Goal: Task Accomplishment & Management: Manage account settings

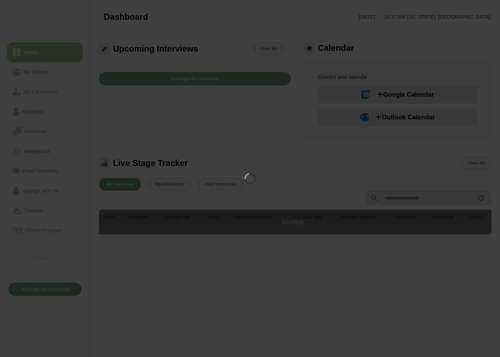
scroll to position [143, 0]
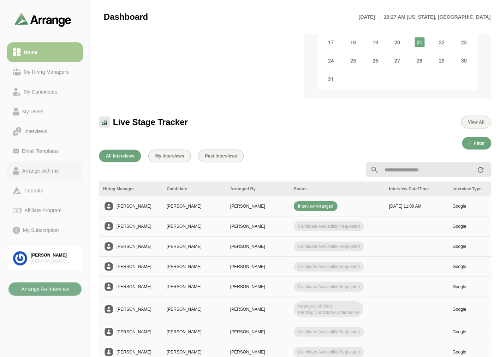
click at [37, 167] on div "Arrange with me" at bounding box center [40, 171] width 42 height 8
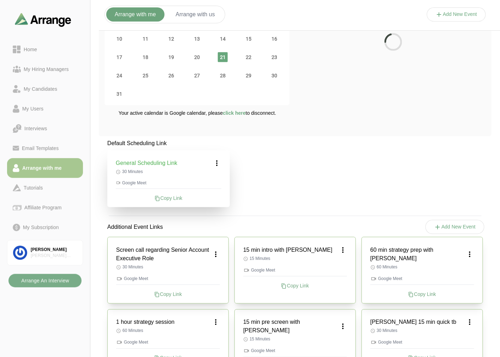
scroll to position [143, 0]
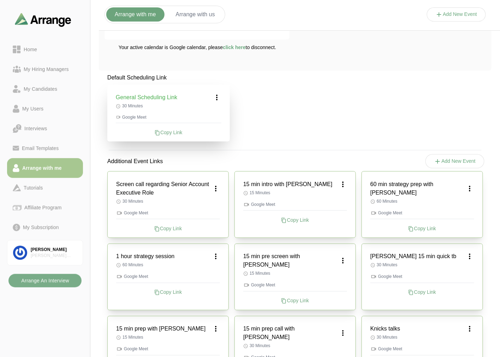
click at [220, 94] on icon at bounding box center [217, 97] width 8 height 8
click at [219, 111] on div "Edit" at bounding box center [210, 116] width 32 height 13
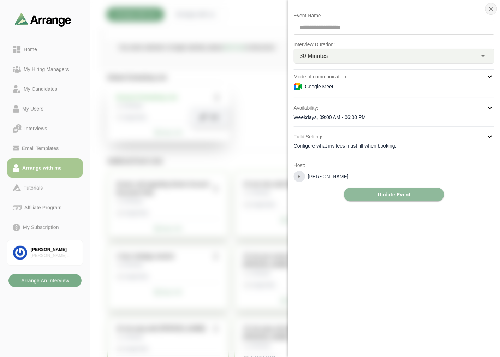
click at [491, 9] on icon "button" at bounding box center [491, 9] width 6 height 6
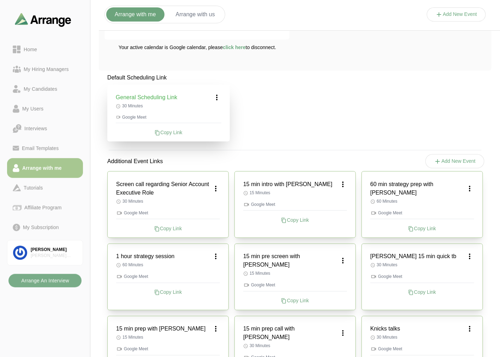
scroll to position [0, 0]
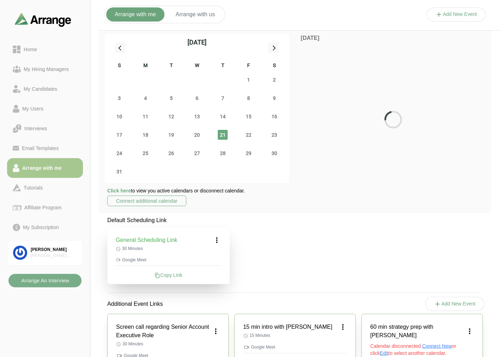
scroll to position [78, 0]
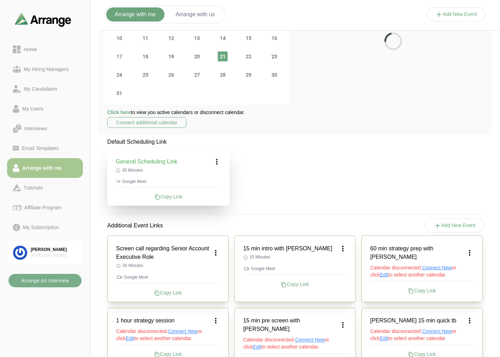
click at [408, 176] on div "Default Scheduling Link General Scheduling Link 30 Minutes Google Meet Copy Lin…" at bounding box center [295, 330] width 392 height 384
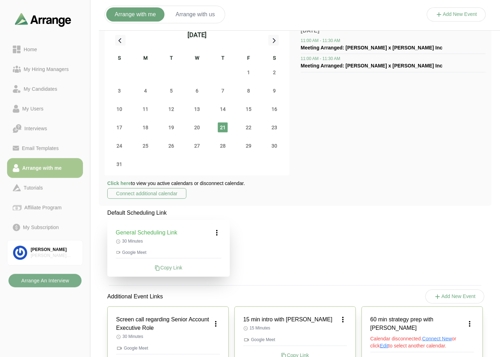
scroll to position [0, 0]
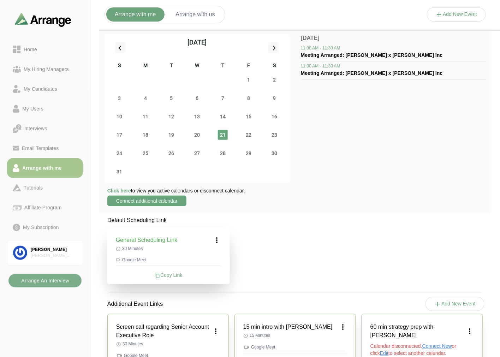
click at [163, 202] on button "Connect additional calendar" at bounding box center [146, 200] width 79 height 11
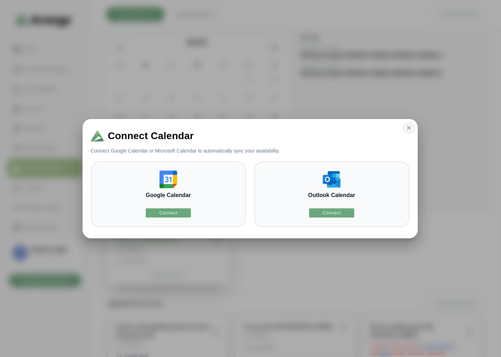
click at [409, 128] on icon "button" at bounding box center [409, 128] width 6 height 6
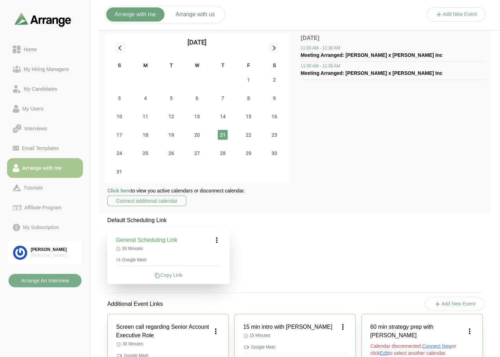
click at [119, 189] on span "Click here" at bounding box center [119, 191] width 24 height 6
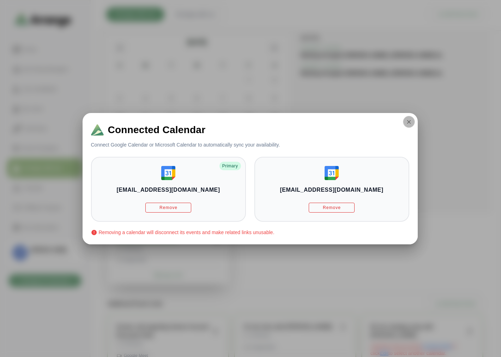
click at [404, 122] on button "button" at bounding box center [409, 122] width 12 height 12
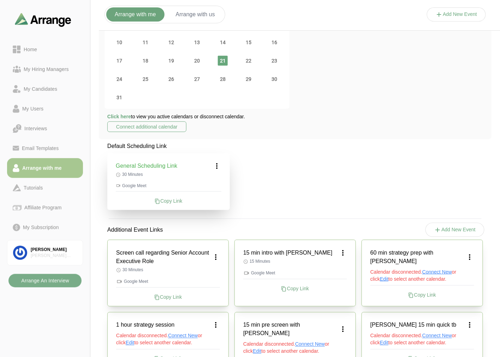
scroll to position [78, 0]
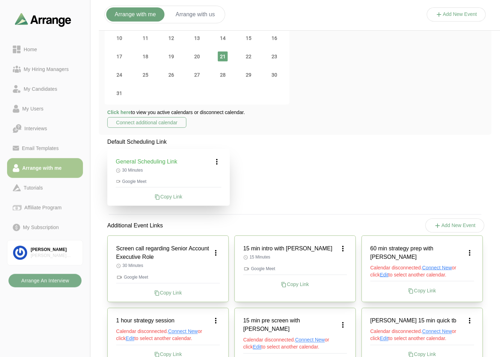
click at [219, 161] on icon at bounding box center [217, 161] width 8 height 8
click at [215, 175] on div "Edit" at bounding box center [210, 181] width 32 height 13
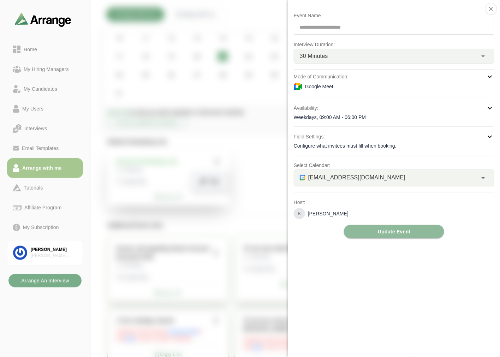
click at [339, 178] on span "bgabay88@gmail.com" at bounding box center [356, 177] width 97 height 9
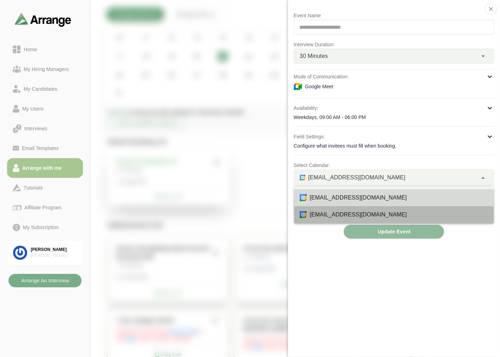
click at [325, 208] on div "briangabay@gmail.com" at bounding box center [394, 214] width 200 height 17
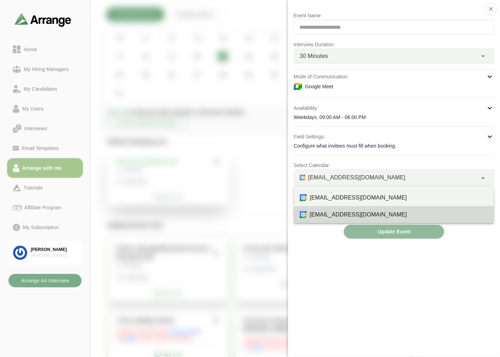
click at [347, 180] on span "briangabay@gmail.com" at bounding box center [356, 177] width 97 height 9
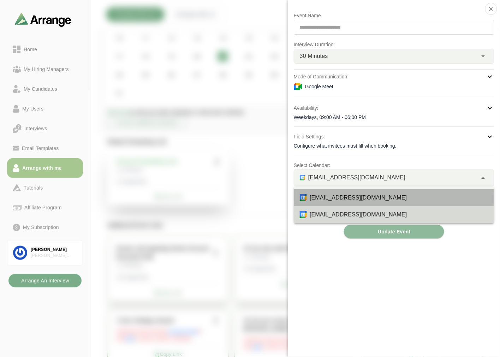
click at [337, 201] on div "bgabay88@gmail.com" at bounding box center [398, 197] width 179 height 8
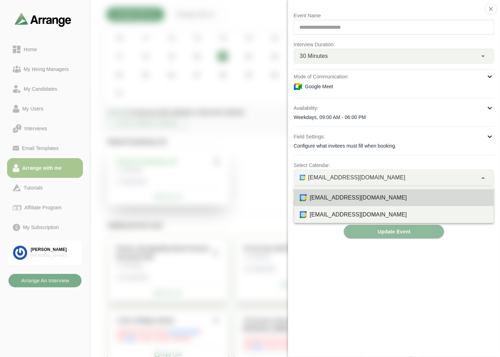
click at [372, 177] on div "bgabay88@gmail.com *" at bounding box center [385, 178] width 183 height 16
click at [350, 212] on div "briangabay@gmail.com" at bounding box center [398, 214] width 179 height 8
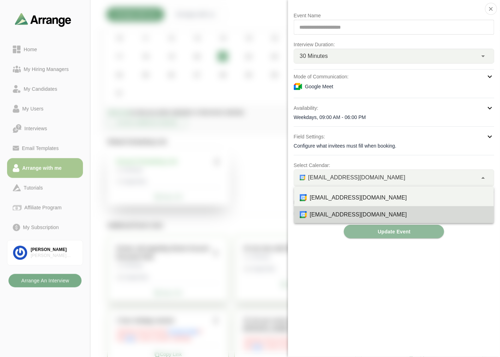
click at [324, 176] on span "briangabay@gmail.com" at bounding box center [356, 177] width 97 height 9
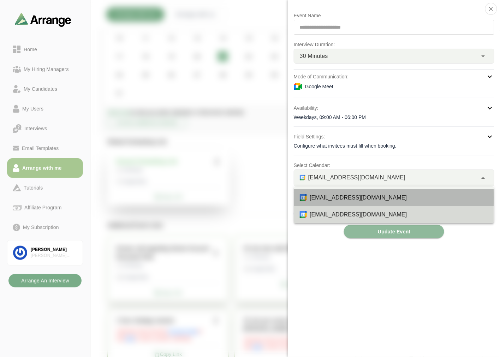
click at [337, 197] on div "bgabay88@gmail.com" at bounding box center [398, 197] width 179 height 8
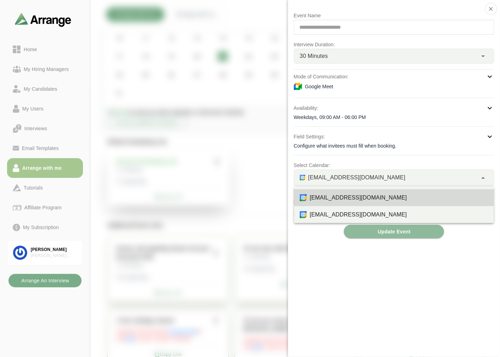
click at [353, 181] on span "bgabay88@gmail.com" at bounding box center [356, 177] width 97 height 9
click at [341, 207] on div "briangabay@gmail.com" at bounding box center [394, 214] width 200 height 17
type input "*"
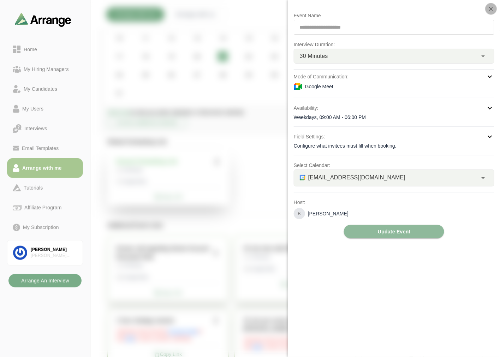
click at [492, 12] on icon "button" at bounding box center [491, 9] width 6 height 6
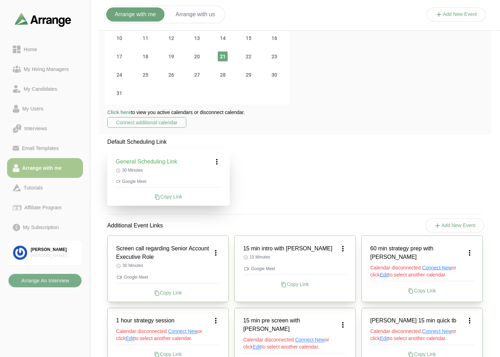
click at [121, 111] on span "Click here" at bounding box center [119, 112] width 24 height 6
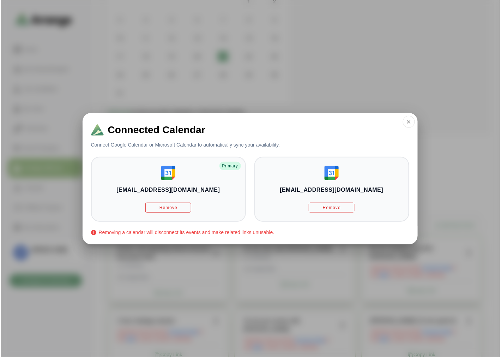
scroll to position [0, 0]
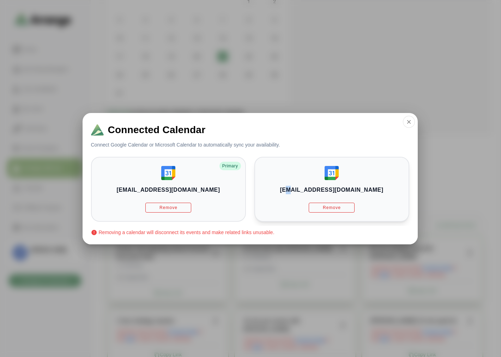
click at [305, 179] on div "briangabay@gmail.com Remove" at bounding box center [331, 189] width 155 height 65
click at [294, 175] on div "briangabay@gmail.com Remove" at bounding box center [331, 189] width 155 height 65
drag, startPoint x: 294, startPoint y: 175, endPoint x: 287, endPoint y: 175, distance: 6.7
click at [293, 175] on div "briangabay@gmail.com Remove" at bounding box center [331, 189] width 155 height 65
click at [254, 179] on div "bgabay88@gmail.com Remove Primary" at bounding box center [331, 189] width 155 height 65
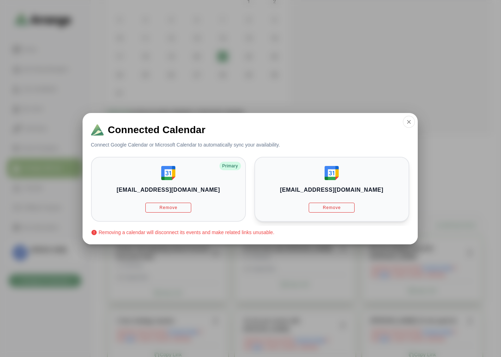
click at [315, 181] on div "briangabay@gmail.com Remove" at bounding box center [331, 189] width 155 height 65
click at [254, 181] on div "bgabay88@gmail.com Remove Primary" at bounding box center [331, 189] width 155 height 65
click at [315, 175] on div "briangabay@gmail.com Remove" at bounding box center [331, 189] width 155 height 65
click at [254, 179] on div "bgabay88@gmail.com Remove Primary" at bounding box center [331, 189] width 155 height 65
click at [341, 179] on div "briangabay@gmail.com Remove" at bounding box center [331, 189] width 155 height 65
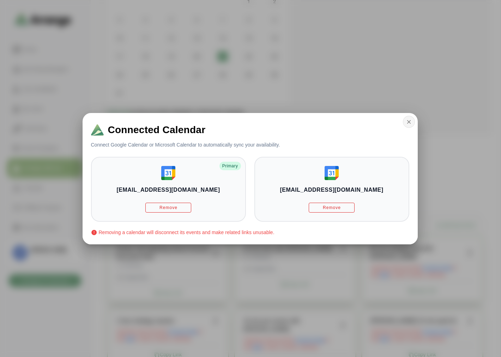
click at [407, 121] on icon "button" at bounding box center [409, 122] width 6 height 6
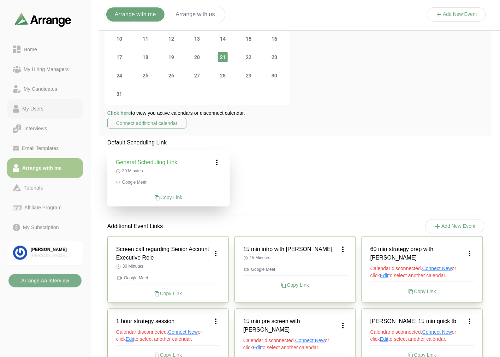
scroll to position [78, 0]
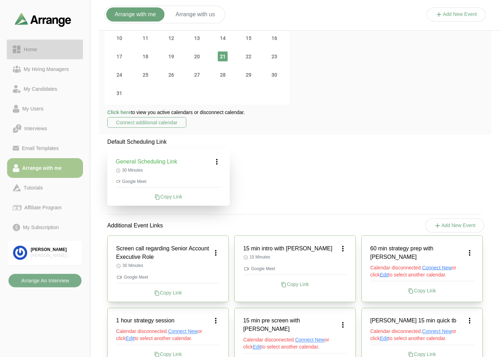
click at [37, 53] on div "Home" at bounding box center [30, 49] width 19 height 8
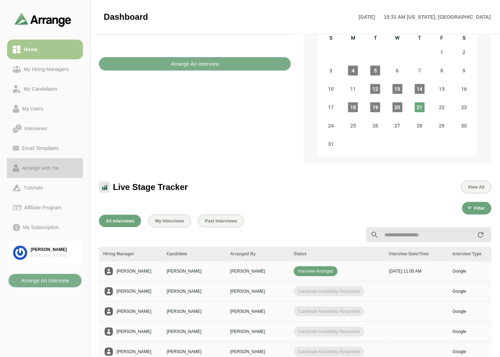
click at [46, 170] on div "Arrange with me" at bounding box center [40, 168] width 42 height 8
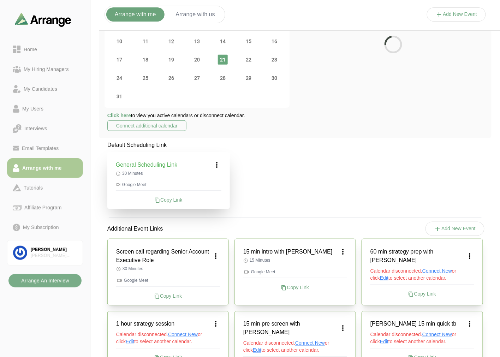
scroll to position [78, 0]
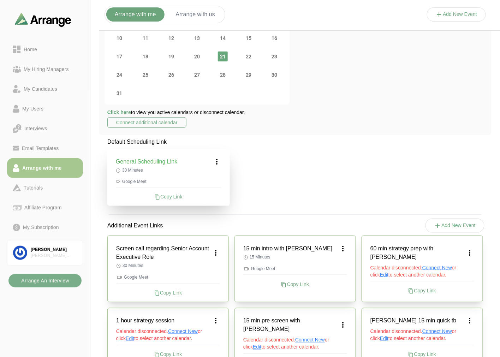
click at [336, 191] on div "Default Scheduling Link General Scheduling Link 30 Minutes Google Meet Copy Lin…" at bounding box center [295, 330] width 392 height 384
click at [44, 48] on div "Home" at bounding box center [45, 49] width 65 height 8
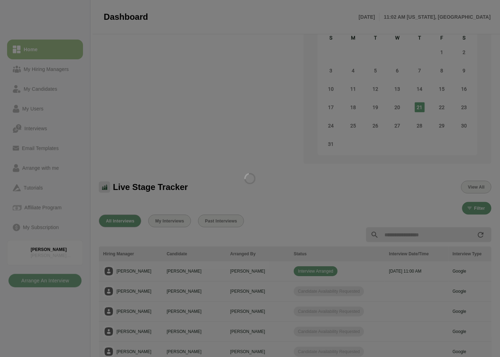
click at [41, 64] on div at bounding box center [250, 178] width 500 height 357
click at [44, 53] on div at bounding box center [250, 178] width 500 height 357
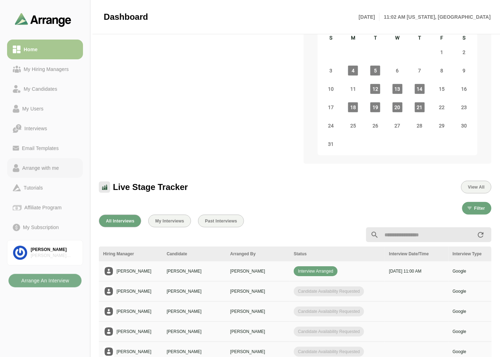
click at [50, 168] on div "Arrange with me" at bounding box center [40, 168] width 42 height 8
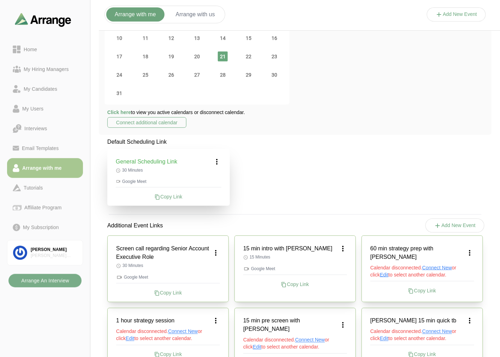
scroll to position [39, 0]
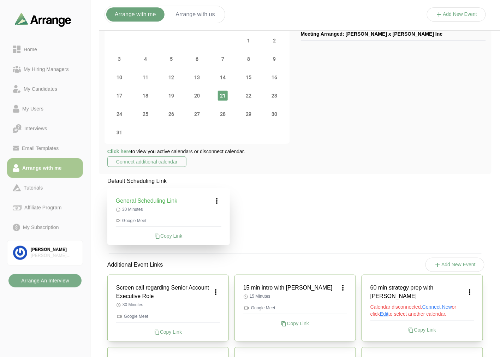
click at [156, 151] on p "Click here to view you active calendars or disconnect calendar." at bounding box center [176, 151] width 138 height 7
click at [145, 163] on button "Connect additional calendar" at bounding box center [146, 161] width 79 height 11
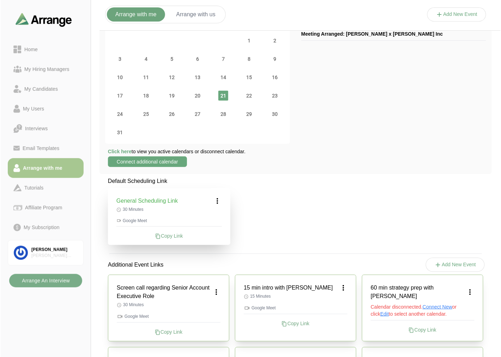
scroll to position [0, 0]
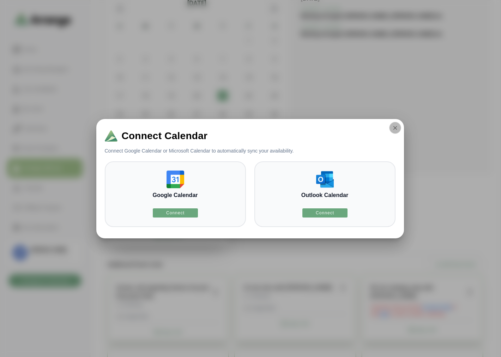
click at [394, 128] on icon "button" at bounding box center [395, 128] width 6 height 6
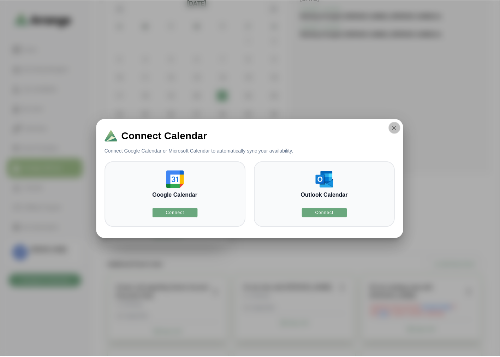
scroll to position [39, 0]
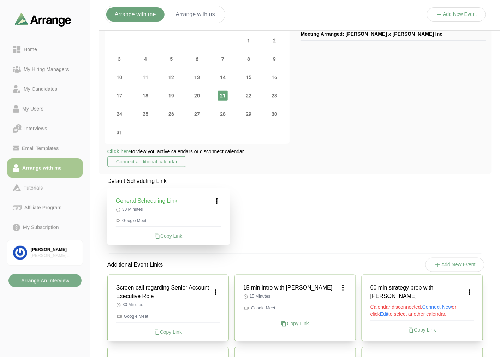
click at [124, 150] on span "Click here" at bounding box center [119, 152] width 24 height 6
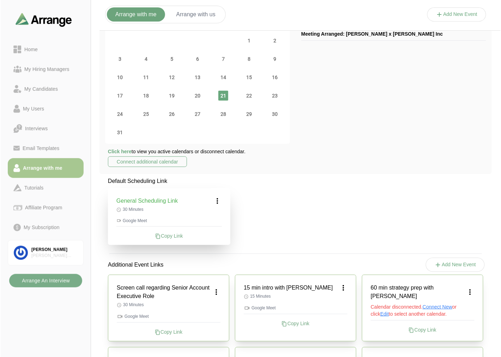
scroll to position [0, 0]
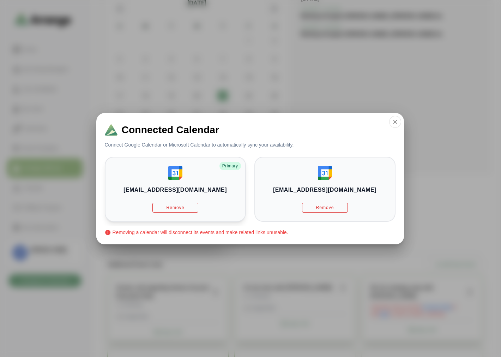
click at [254, 178] on div "bgabay88@gmail.com Remove Primary" at bounding box center [324, 189] width 141 height 65
click at [331, 168] on img at bounding box center [325, 173] width 14 height 14
click at [179, 174] on img at bounding box center [175, 173] width 14 height 14
click at [337, 172] on div "briangabay@gmail.com Remove" at bounding box center [324, 189] width 141 height 65
click at [254, 172] on div "bgabay88@gmail.com Remove Primary" at bounding box center [324, 189] width 141 height 65
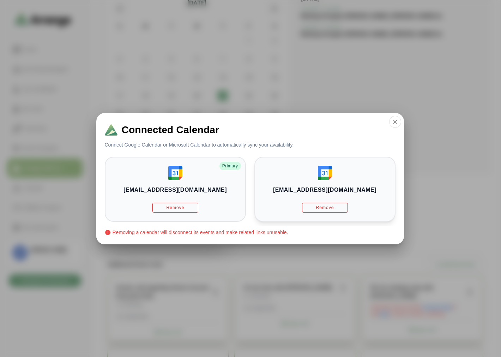
click at [315, 173] on div "briangabay@gmail.com Remove" at bounding box center [324, 189] width 141 height 65
click at [254, 181] on div "bgabay88@gmail.com Remove Primary" at bounding box center [324, 189] width 141 height 65
click at [330, 179] on img at bounding box center [325, 173] width 14 height 14
click at [254, 185] on div "bgabay88@gmail.com Remove Primary" at bounding box center [324, 189] width 141 height 65
click at [358, 188] on h3 "briangabay@gmail.com" at bounding box center [324, 190] width 103 height 8
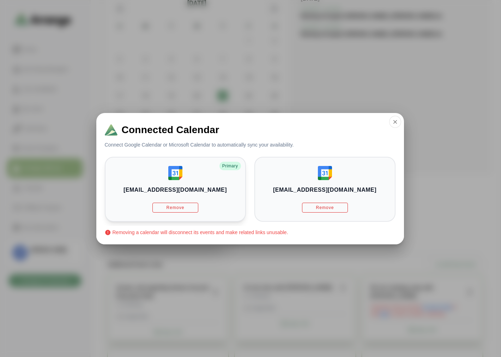
click at [254, 191] on div "bgabay88@gmail.com Remove Primary" at bounding box center [324, 189] width 141 height 65
click at [312, 183] on div "briangabay@gmail.com Remove" at bounding box center [324, 189] width 141 height 65
click at [254, 189] on div "bgabay88@gmail.com Remove Primary" at bounding box center [324, 189] width 141 height 65
click at [312, 191] on h3 "briangabay@gmail.com" at bounding box center [324, 190] width 103 height 8
click at [254, 190] on div "bgabay88@gmail.com Remove Primary" at bounding box center [324, 189] width 141 height 65
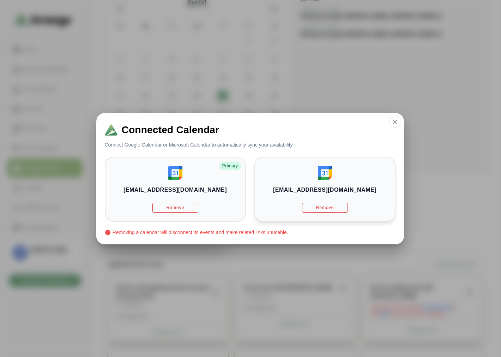
click at [293, 190] on h3 "briangabay@gmail.com" at bounding box center [324, 190] width 103 height 8
drag, startPoint x: 235, startPoint y: 191, endPoint x: 313, endPoint y: 191, distance: 78.3
click at [254, 191] on div "bgabay88@gmail.com Remove Primary" at bounding box center [324, 189] width 141 height 65
click at [396, 121] on icon "button" at bounding box center [395, 122] width 6 height 6
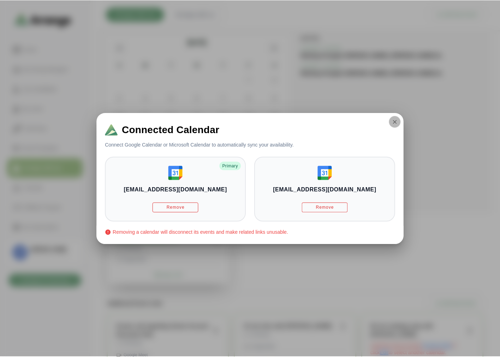
scroll to position [39, 0]
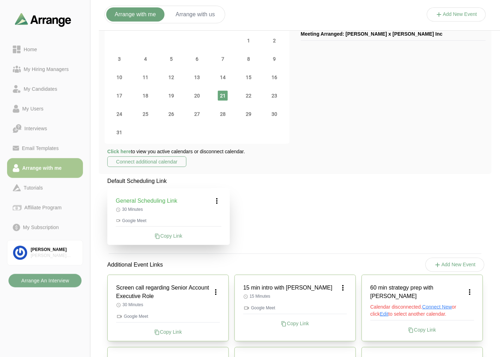
click at [219, 201] on icon at bounding box center [217, 201] width 8 height 8
click at [218, 219] on div "Edit" at bounding box center [210, 220] width 32 height 13
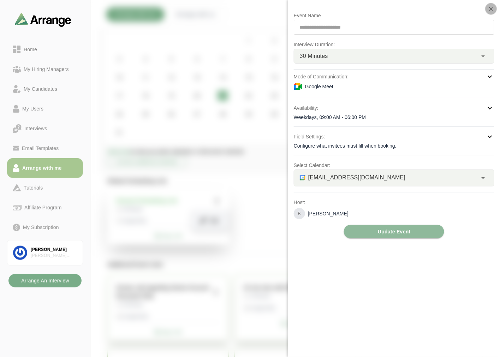
click at [494, 9] on icon "button" at bounding box center [491, 9] width 6 height 6
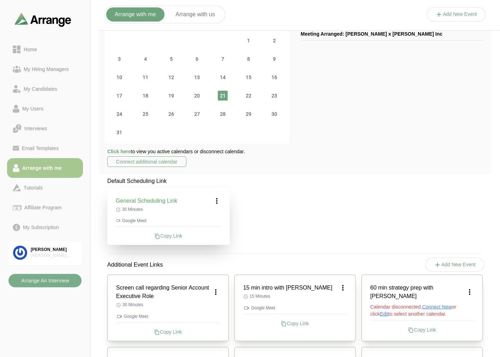
click at [219, 200] on icon at bounding box center [217, 201] width 8 height 8
click at [213, 223] on div "Edit" at bounding box center [210, 220] width 32 height 13
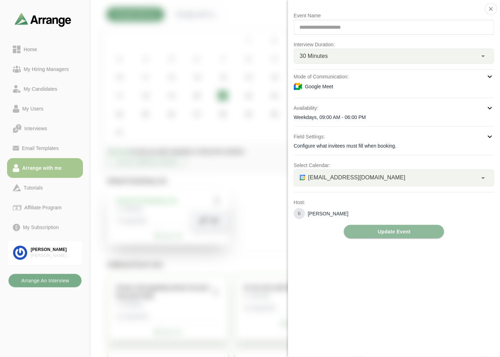
click at [335, 179] on span "bgabay88@gmail.com" at bounding box center [356, 177] width 97 height 9
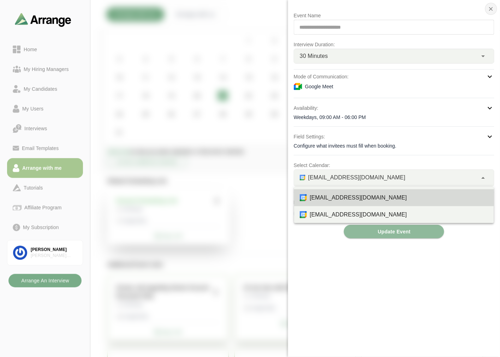
click at [492, 7] on icon "button" at bounding box center [491, 9] width 6 height 6
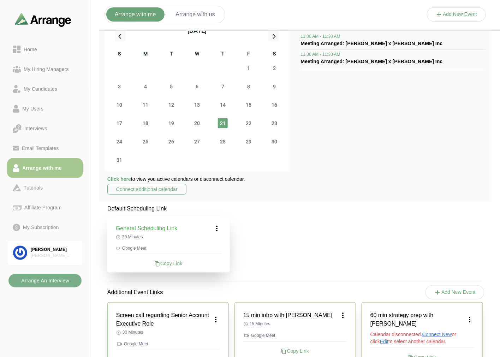
scroll to position [0, 0]
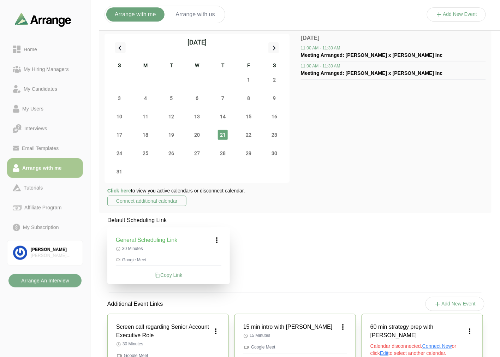
click at [219, 240] on icon at bounding box center [217, 240] width 8 height 8
click at [216, 259] on div "Edit" at bounding box center [210, 259] width 32 height 13
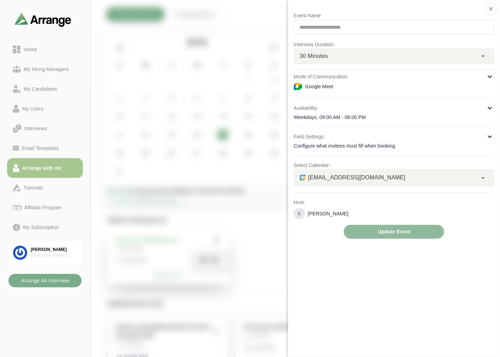
click at [340, 180] on span "bgabay88@gmail.com" at bounding box center [356, 177] width 97 height 9
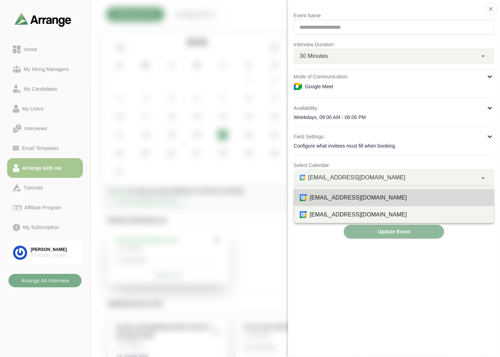
click at [313, 163] on p "Select Calendar:" at bounding box center [394, 165] width 200 height 8
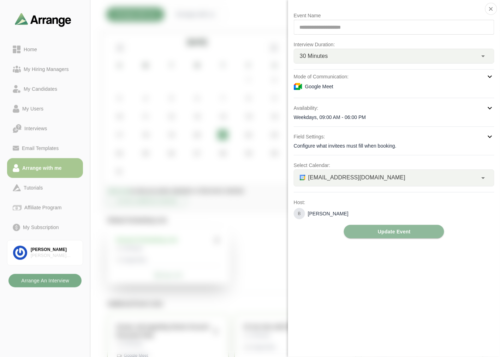
click at [322, 185] on div "bgabay88@gmail.com *" at bounding box center [385, 178] width 183 height 16
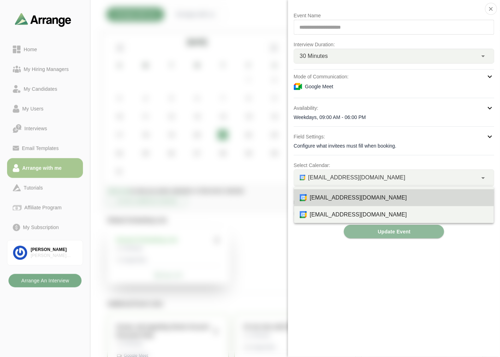
click at [301, 233] on div "**********" at bounding box center [394, 124] width 200 height 227
click at [308, 176] on span "bgabay88@gmail.com" at bounding box center [356, 177] width 97 height 9
click at [318, 273] on div "**********" at bounding box center [394, 178] width 212 height 357
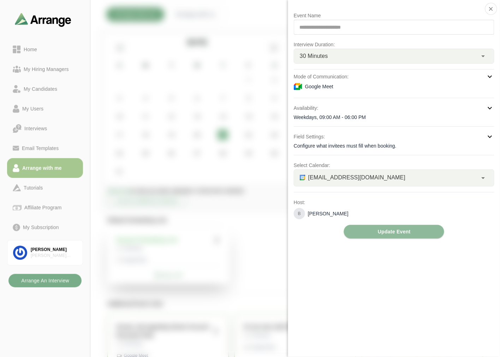
click at [343, 182] on div "bgabay88@gmail.com *" at bounding box center [385, 178] width 183 height 16
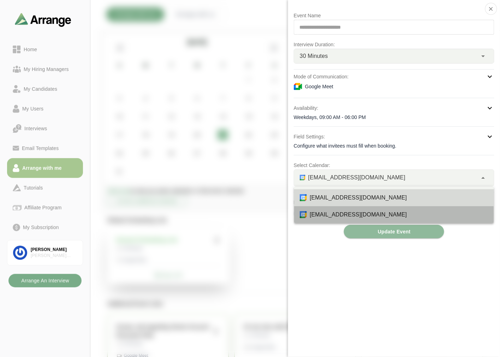
click at [324, 212] on div "briangabay@gmail.com" at bounding box center [398, 214] width 179 height 8
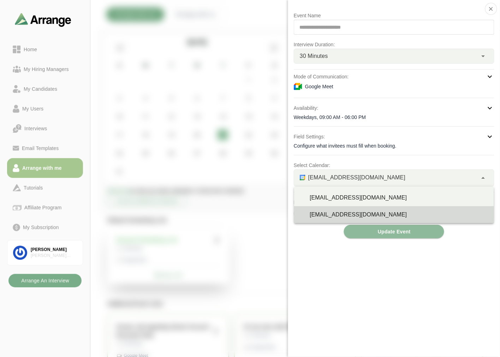
click at [343, 178] on span "briangabay@gmail.com" at bounding box center [356, 177] width 97 height 9
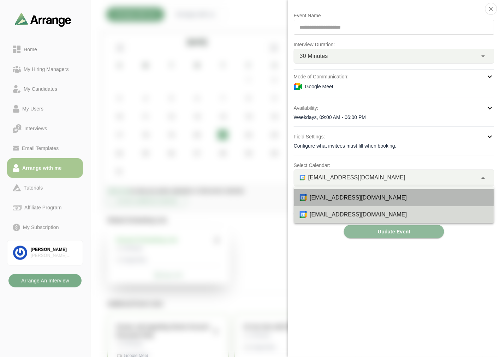
click at [323, 197] on div "bgabay88@gmail.com" at bounding box center [398, 197] width 179 height 8
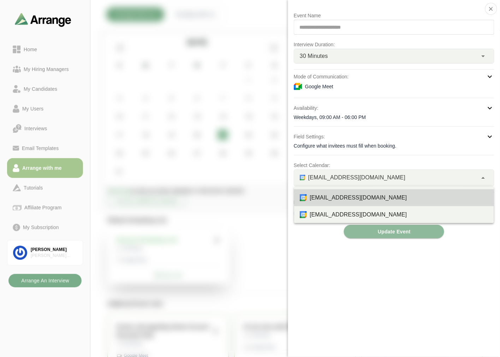
click at [348, 178] on span "bgabay88@gmail.com" at bounding box center [356, 177] width 97 height 9
click at [344, 216] on div "briangabay@gmail.com" at bounding box center [398, 214] width 179 height 8
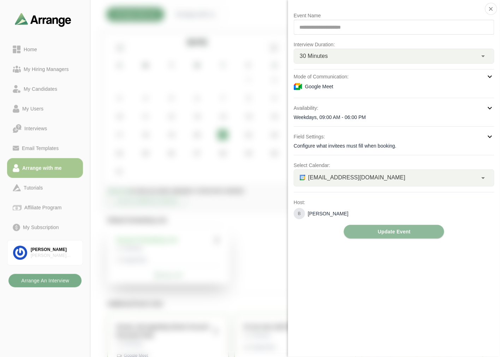
click at [337, 179] on span "briangabay@gmail.com" at bounding box center [356, 177] width 97 height 9
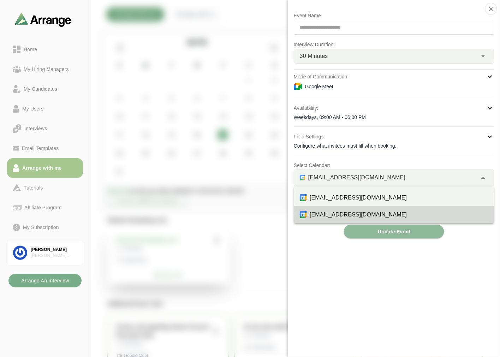
click at [319, 245] on div "**********" at bounding box center [394, 178] width 212 height 357
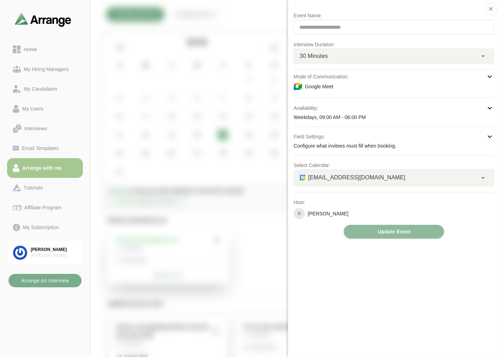
click at [325, 183] on div "briangabay@gmail.com *" at bounding box center [385, 178] width 183 height 16
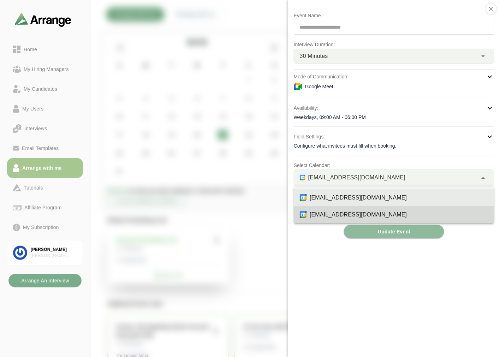
click at [340, 200] on div "bgabay88@gmail.com" at bounding box center [398, 197] width 179 height 8
type input "*"
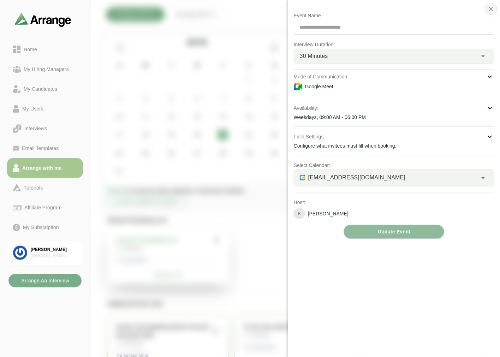
click at [492, 11] on icon "button" at bounding box center [491, 9] width 6 height 6
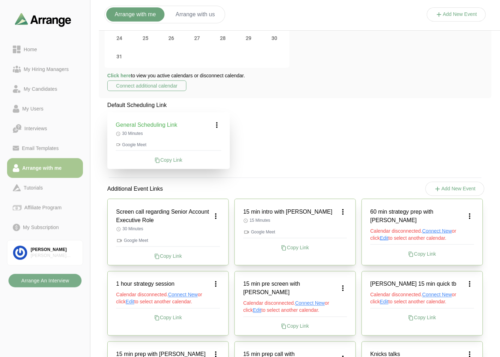
scroll to position [118, 0]
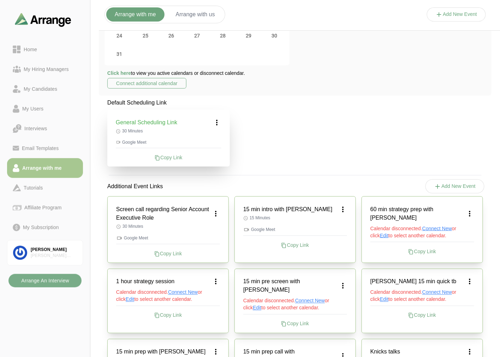
click at [216, 210] on icon at bounding box center [215, 213] width 8 height 8
click at [211, 225] on div "Edit" at bounding box center [209, 228] width 32 height 13
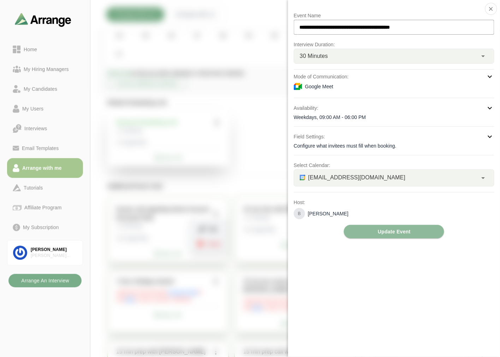
click at [348, 177] on span "bgabay88@gmail.com" at bounding box center [356, 177] width 97 height 9
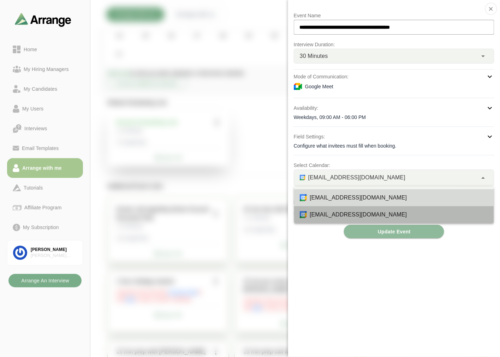
click at [328, 213] on div "briangabay@gmail.com" at bounding box center [398, 214] width 179 height 8
type input "*"
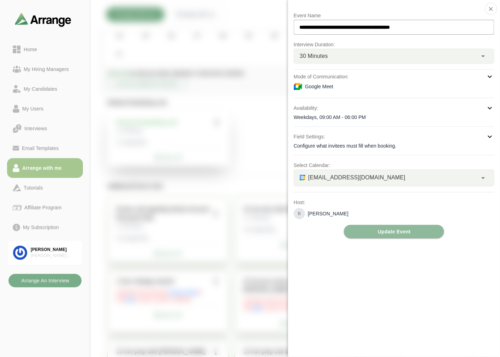
click at [349, 183] on div "briangabay@gmail.com *" at bounding box center [385, 178] width 183 height 16
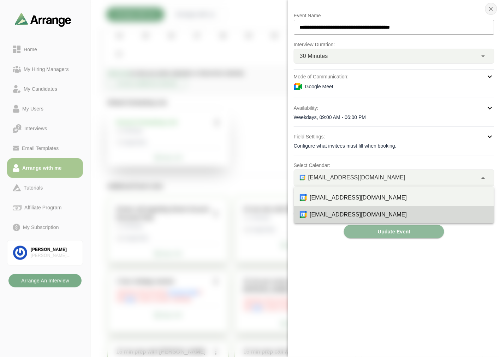
click at [491, 7] on icon "button" at bounding box center [491, 9] width 6 height 6
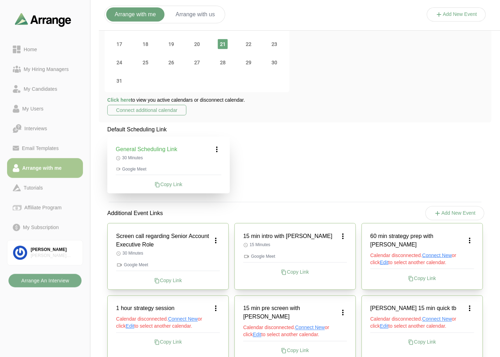
scroll to position [78, 0]
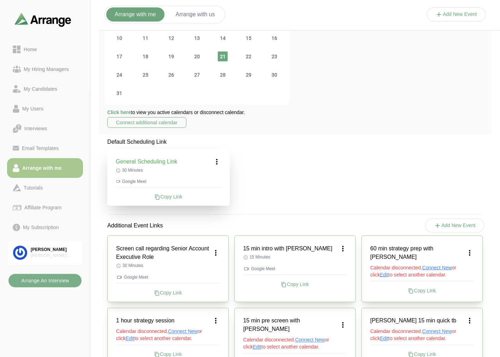
click at [115, 111] on span "Click here" at bounding box center [119, 112] width 24 height 6
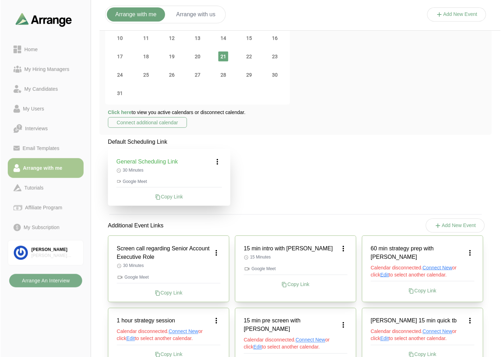
scroll to position [0, 0]
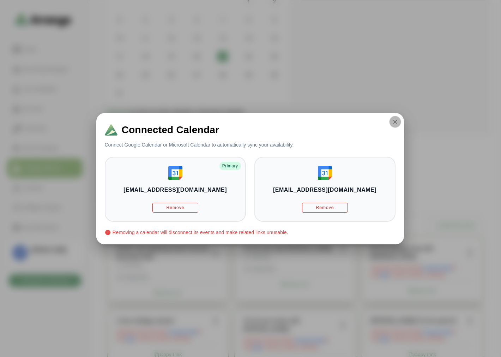
click at [396, 119] on icon "button" at bounding box center [395, 122] width 6 height 6
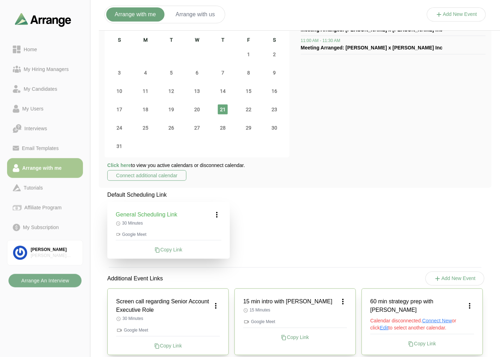
scroll to position [39, 0]
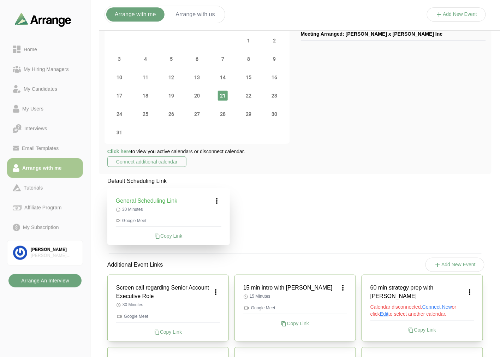
click at [32, 277] on b "Arrange An Interview" at bounding box center [45, 280] width 48 height 13
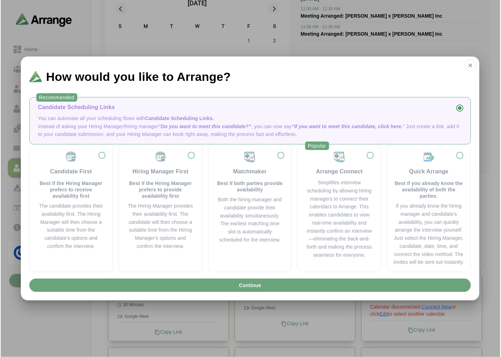
scroll to position [0, 0]
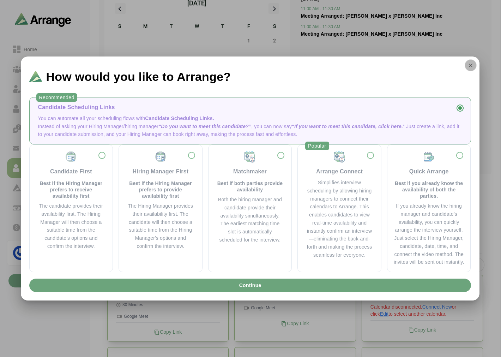
click at [475, 65] on button "button" at bounding box center [471, 65] width 12 height 12
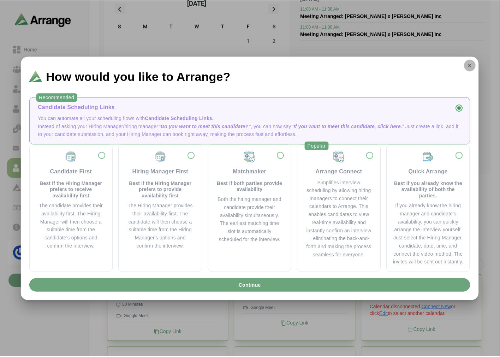
scroll to position [39, 0]
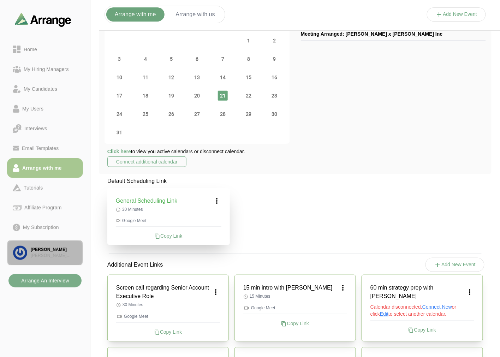
click at [44, 252] on div "[PERSON_NAME]" at bounding box center [54, 250] width 46 height 6
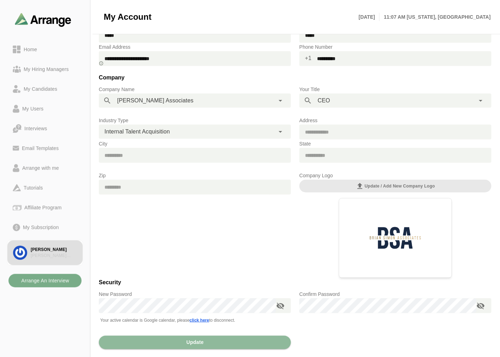
scroll to position [23, 0]
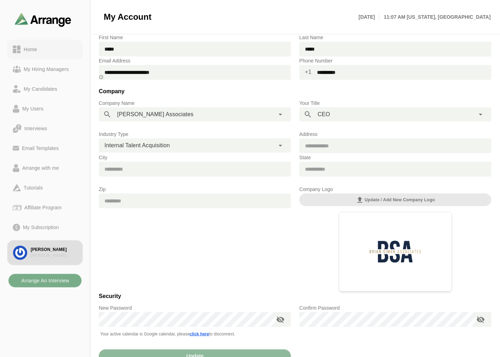
click at [33, 43] on link "Home" at bounding box center [45, 50] width 76 height 20
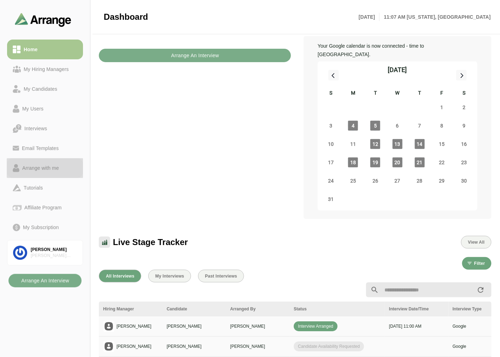
click at [45, 168] on div "Arrange with me" at bounding box center [40, 168] width 42 height 8
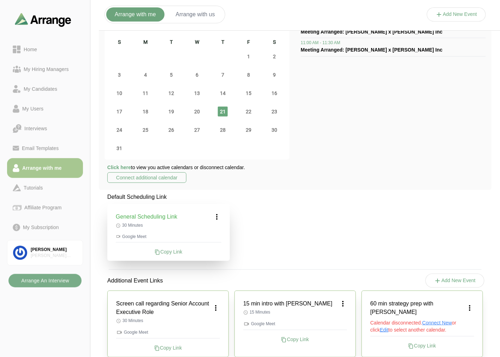
click at [216, 216] on icon at bounding box center [217, 216] width 8 height 8
click at [224, 180] on div "Click here to view you active calendars or disconnect calendar. Connect additio…" at bounding box center [196, 174] width 185 height 20
click at [213, 220] on icon at bounding box center [217, 216] width 8 height 8
click at [213, 241] on div "Edit" at bounding box center [210, 236] width 32 height 13
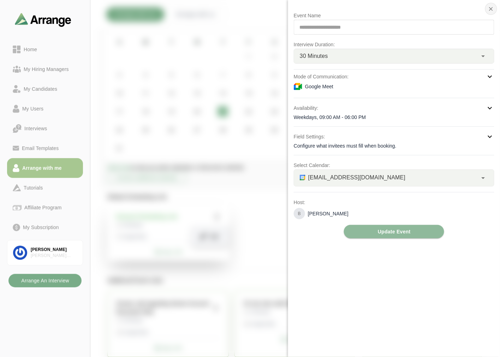
click at [495, 4] on button "button" at bounding box center [491, 9] width 12 height 12
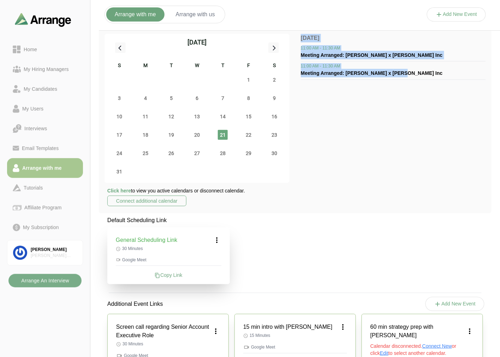
drag, startPoint x: 407, startPoint y: 77, endPoint x: 296, endPoint y: 41, distance: 116.3
click at [296, 41] on div "August 2025 S M T W T F S 27 28 29 30 31 1 2 3 4 5 6 7 8 9 10 11 12 13 14 15 16…" at bounding box center [295, 120] width 392 height 185
click at [297, 61] on div "August 2025 S M T W T F S 27 28 29 30 31 1 2 3 4 5 6 7 8 9 10 11 12 13 14 15 16…" at bounding box center [295, 120] width 392 height 185
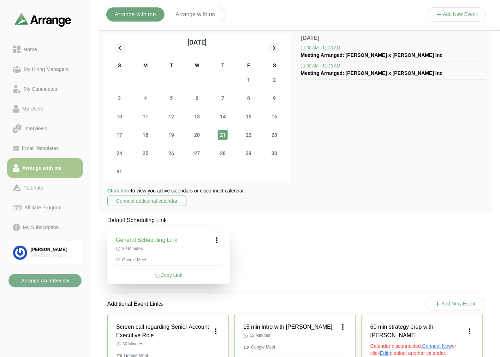
click at [223, 240] on div "General Scheduling Link 30 Minutes Google Meet Copy Link" at bounding box center [168, 255] width 122 height 57
click at [216, 240] on icon at bounding box center [217, 240] width 8 height 8
click at [207, 255] on div "Edit" at bounding box center [210, 259] width 32 height 13
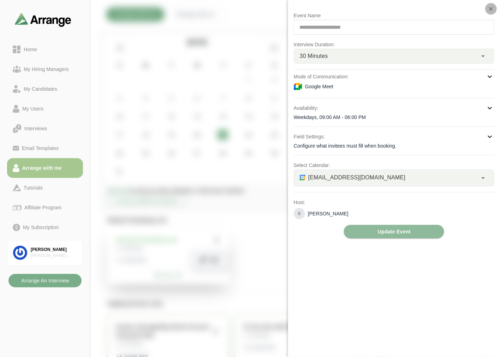
click at [491, 9] on icon "button" at bounding box center [491, 9] width 6 height 6
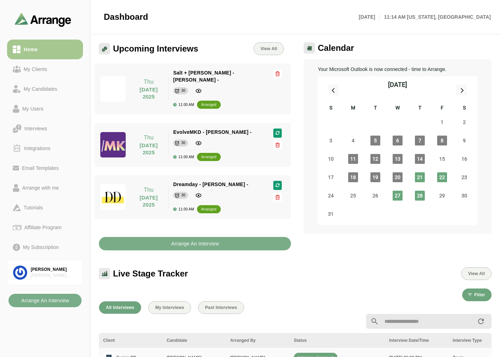
scroll to position [198, 0]
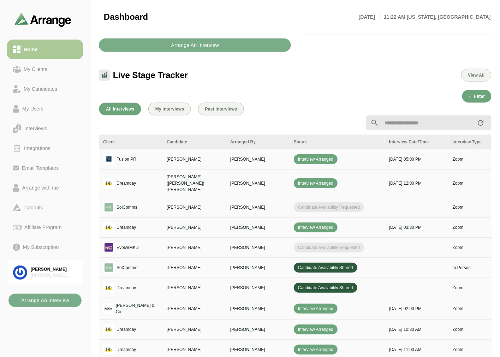
drag, startPoint x: 43, startPoint y: 70, endPoint x: 53, endPoint y: 50, distance: 21.6
click at [43, 70] on div "My Clients" at bounding box center [35, 69] width 29 height 8
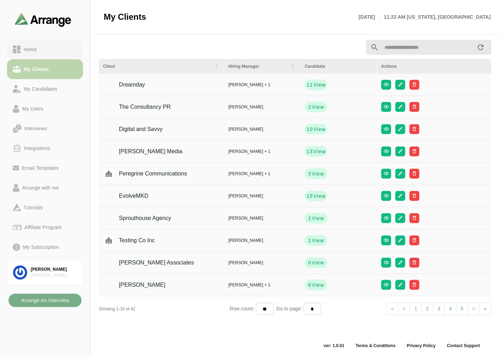
scroll to position [2, 0]
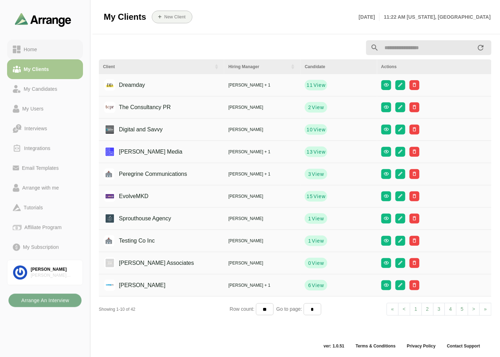
click at [54, 49] on div "Home" at bounding box center [45, 49] width 65 height 8
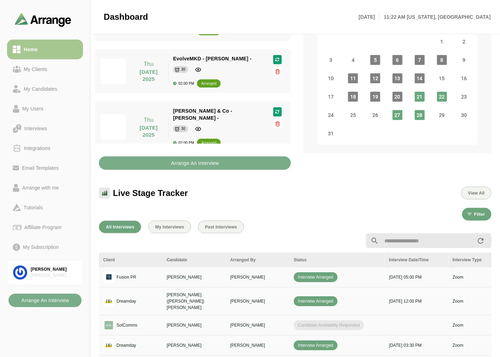
scroll to position [245, 0]
